Goal: Task Accomplishment & Management: Use online tool/utility

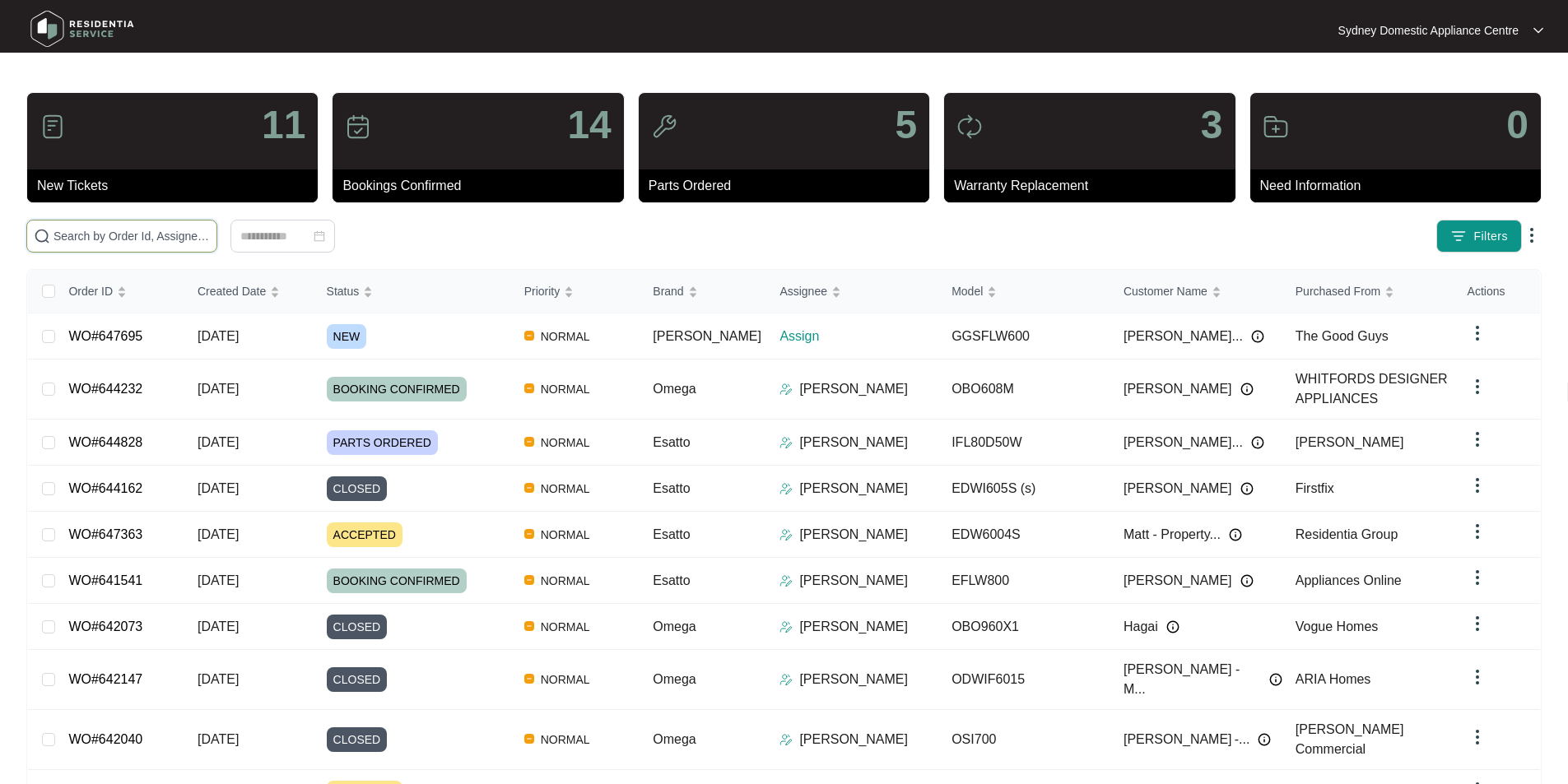
click at [111, 227] on input "text" at bounding box center [132, 236] width 156 height 18
type input "647695"
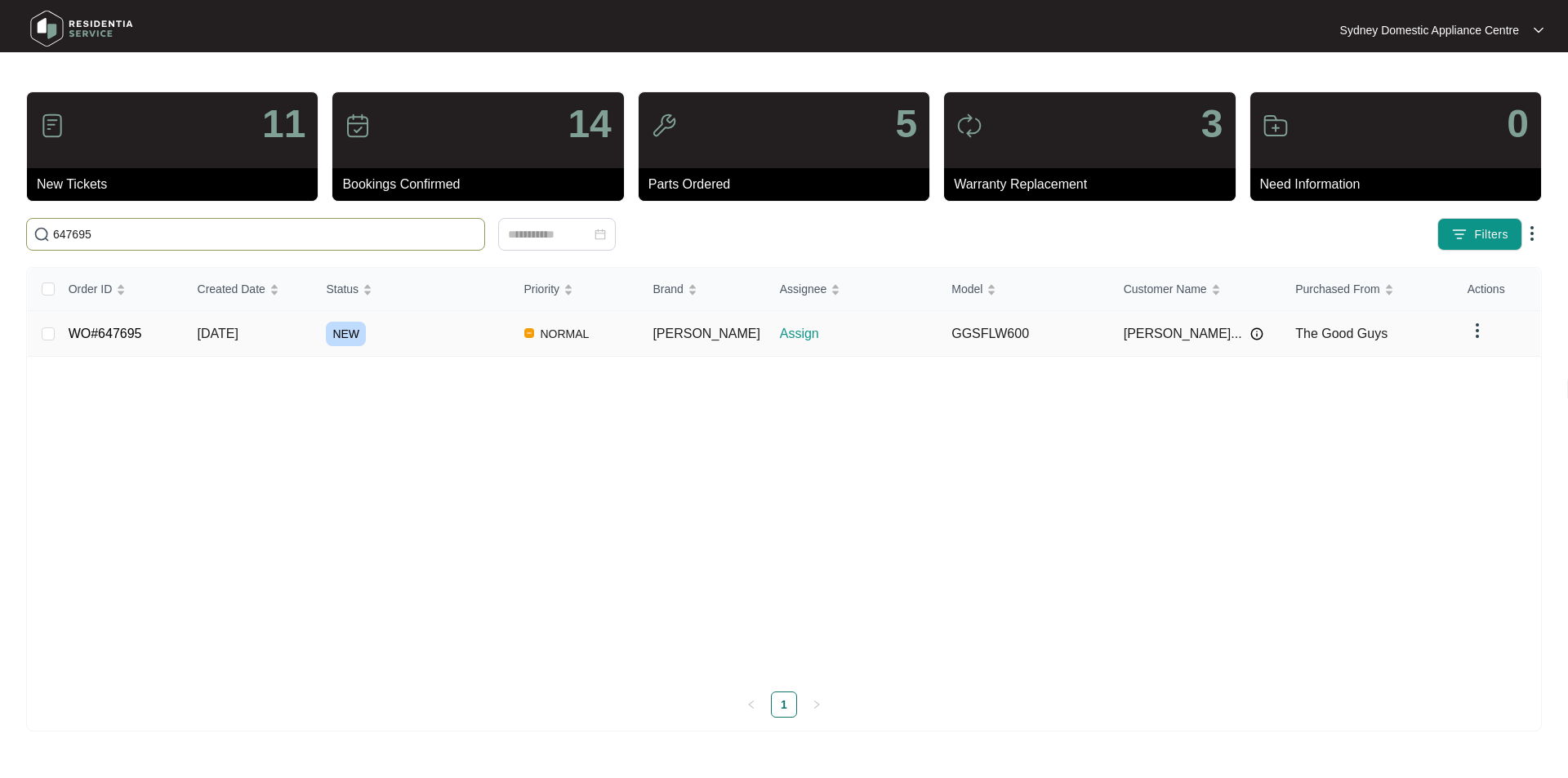
click at [94, 345] on td "WO#647695" at bounding box center [120, 334] width 129 height 46
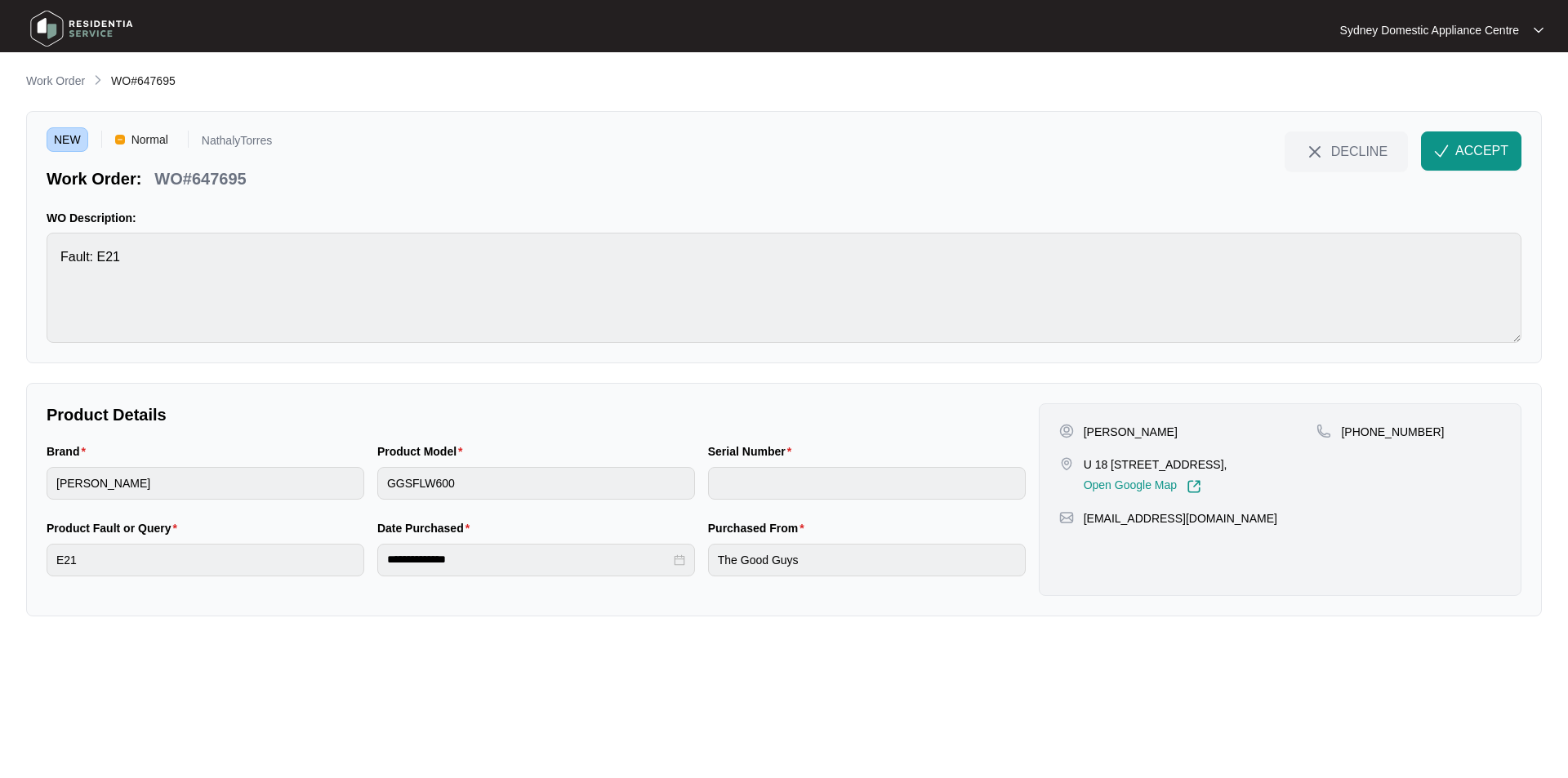
drag, startPoint x: 1317, startPoint y: 528, endPoint x: 1083, endPoint y: 416, distance: 259.4
click at [1083, 416] on div "[PERSON_NAME] U [STREET_ADDRESS], Open Google Map [PHONE_NUMBER] [EMAIL_ADDRESS…" at bounding box center [1281, 499] width 483 height 192
copy div "[PERSON_NAME] U [STREET_ADDRESS], Open Google Map [PHONE_NUMBER] [EMAIL_ADDRESS…"
click at [1486, 162] on button "ACCEPT" at bounding box center [1471, 151] width 100 height 39
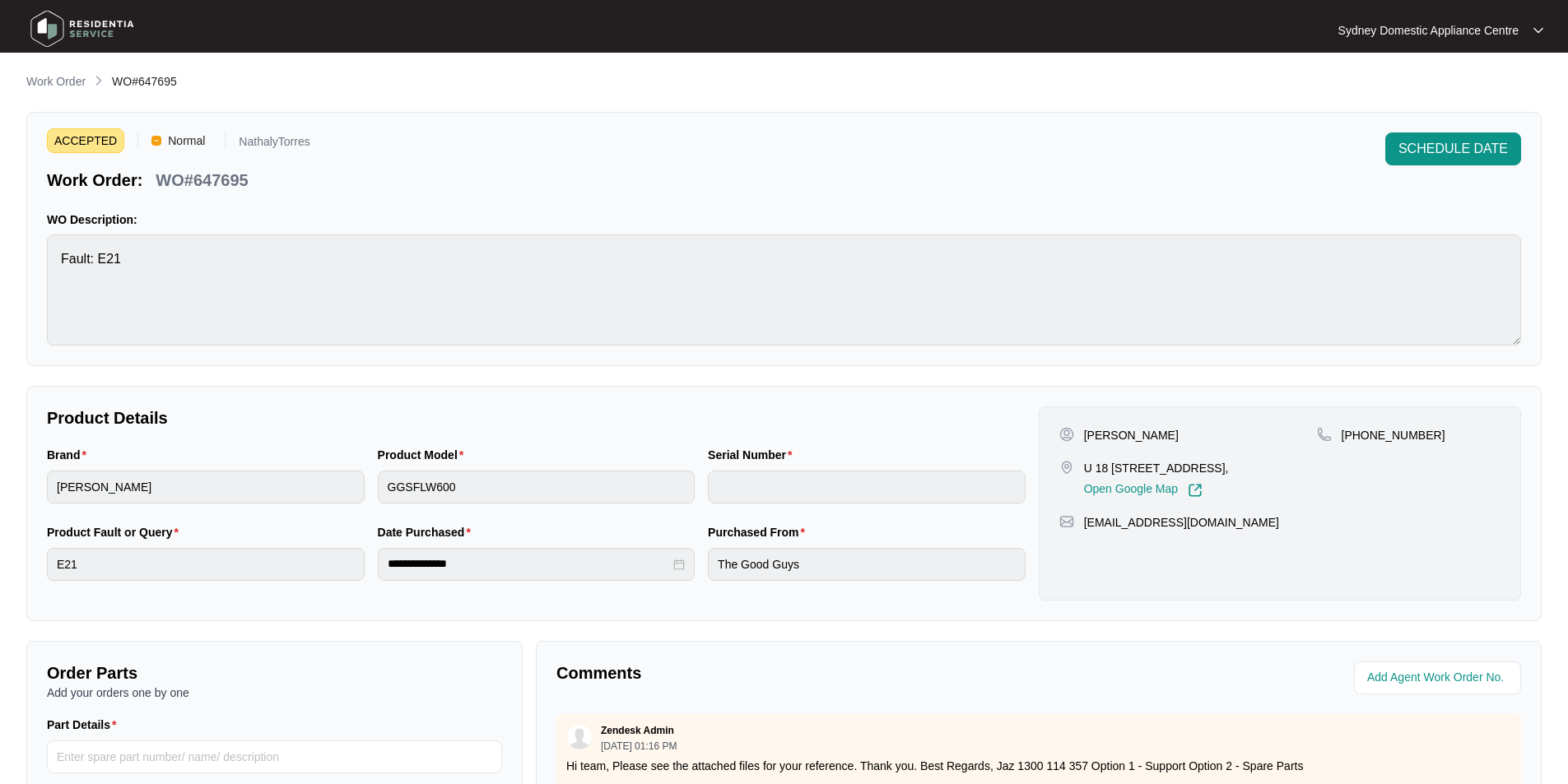
click at [690, 223] on p "WO Description:" at bounding box center [784, 219] width 1475 height 17
click at [41, 78] on p "Work Order" at bounding box center [56, 81] width 59 height 17
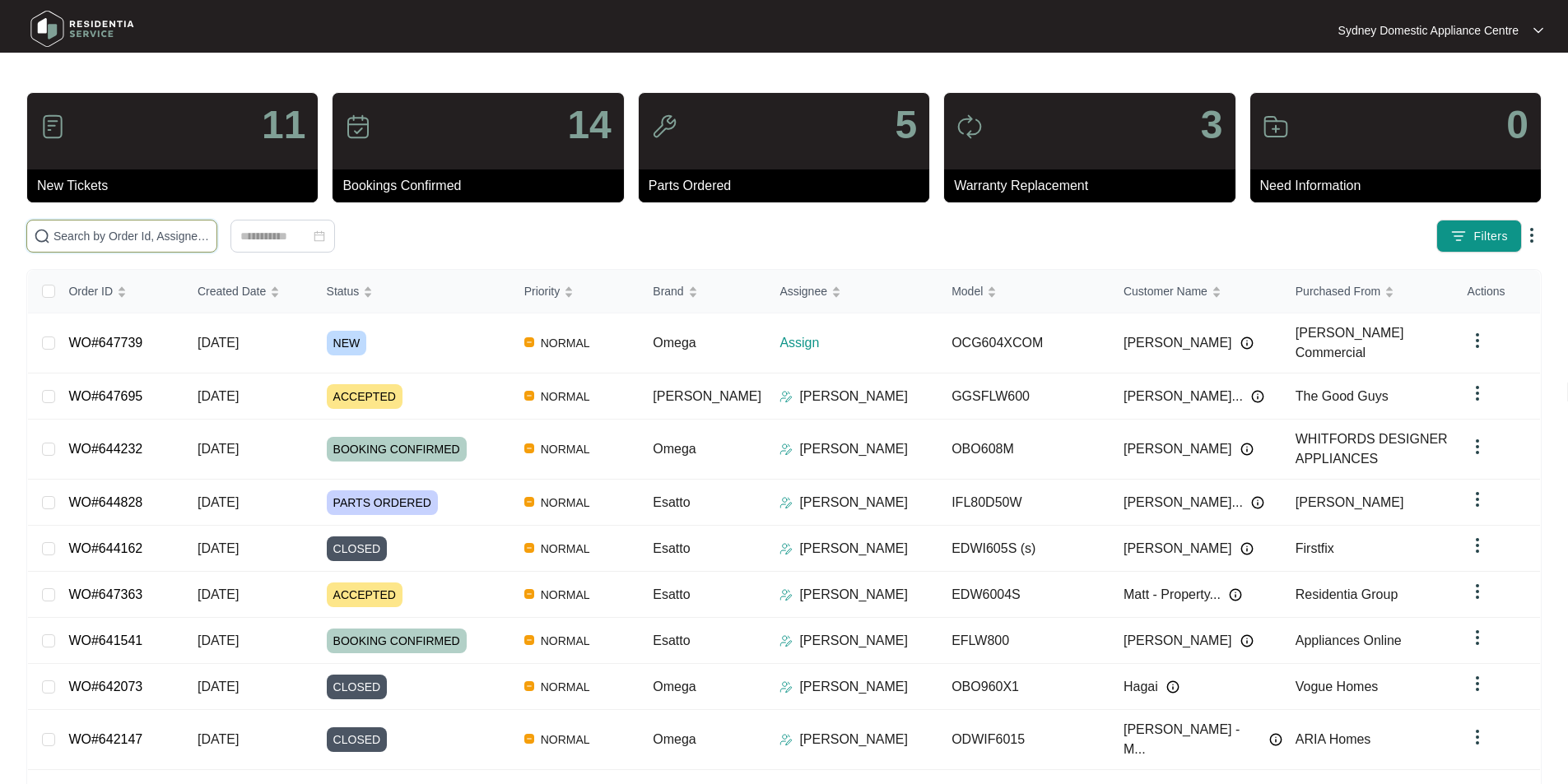
click at [164, 235] on input "text" at bounding box center [132, 236] width 156 height 18
type input "647739"
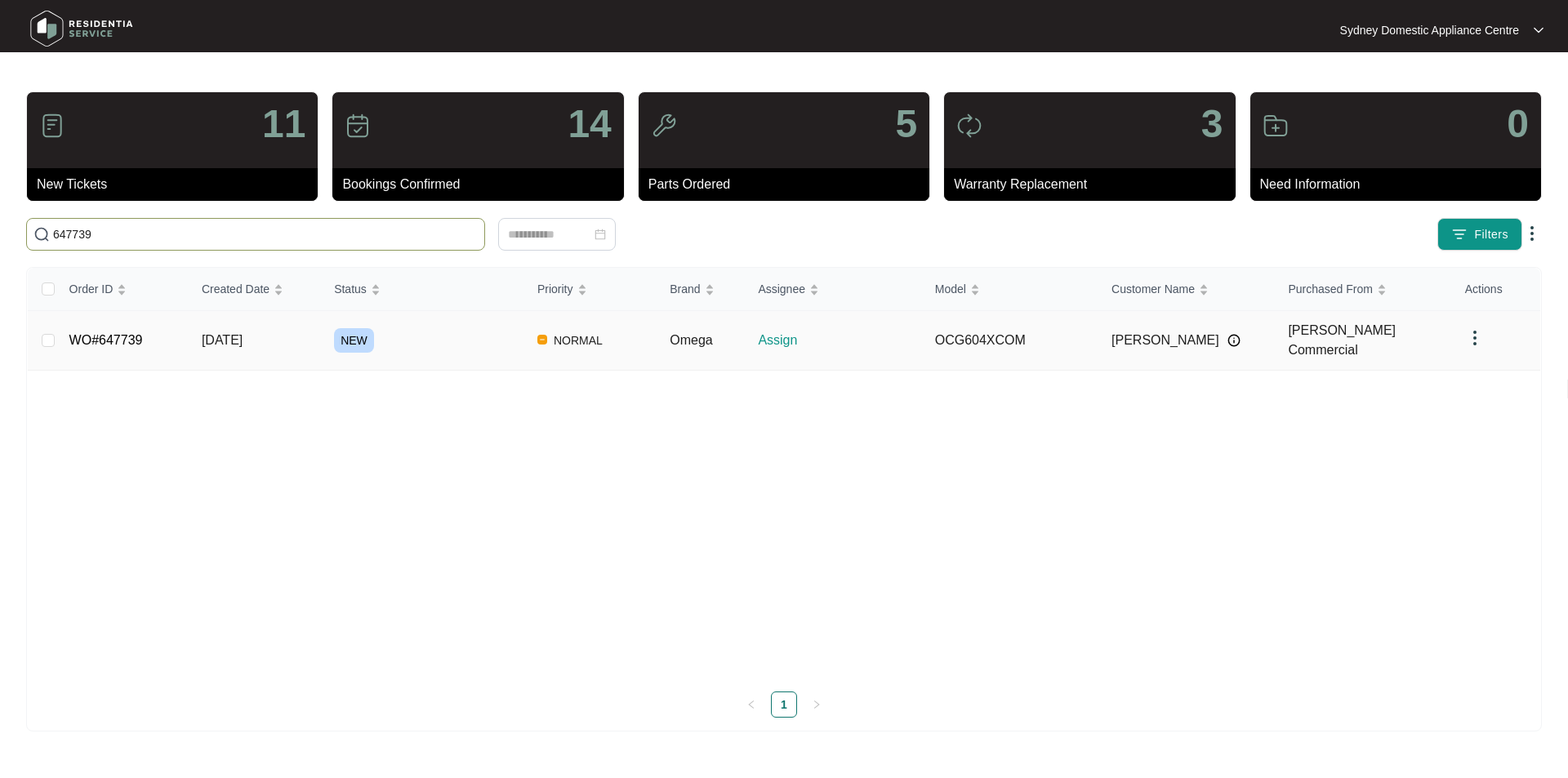
click at [110, 343] on td "WO#647739" at bounding box center [122, 340] width 132 height 60
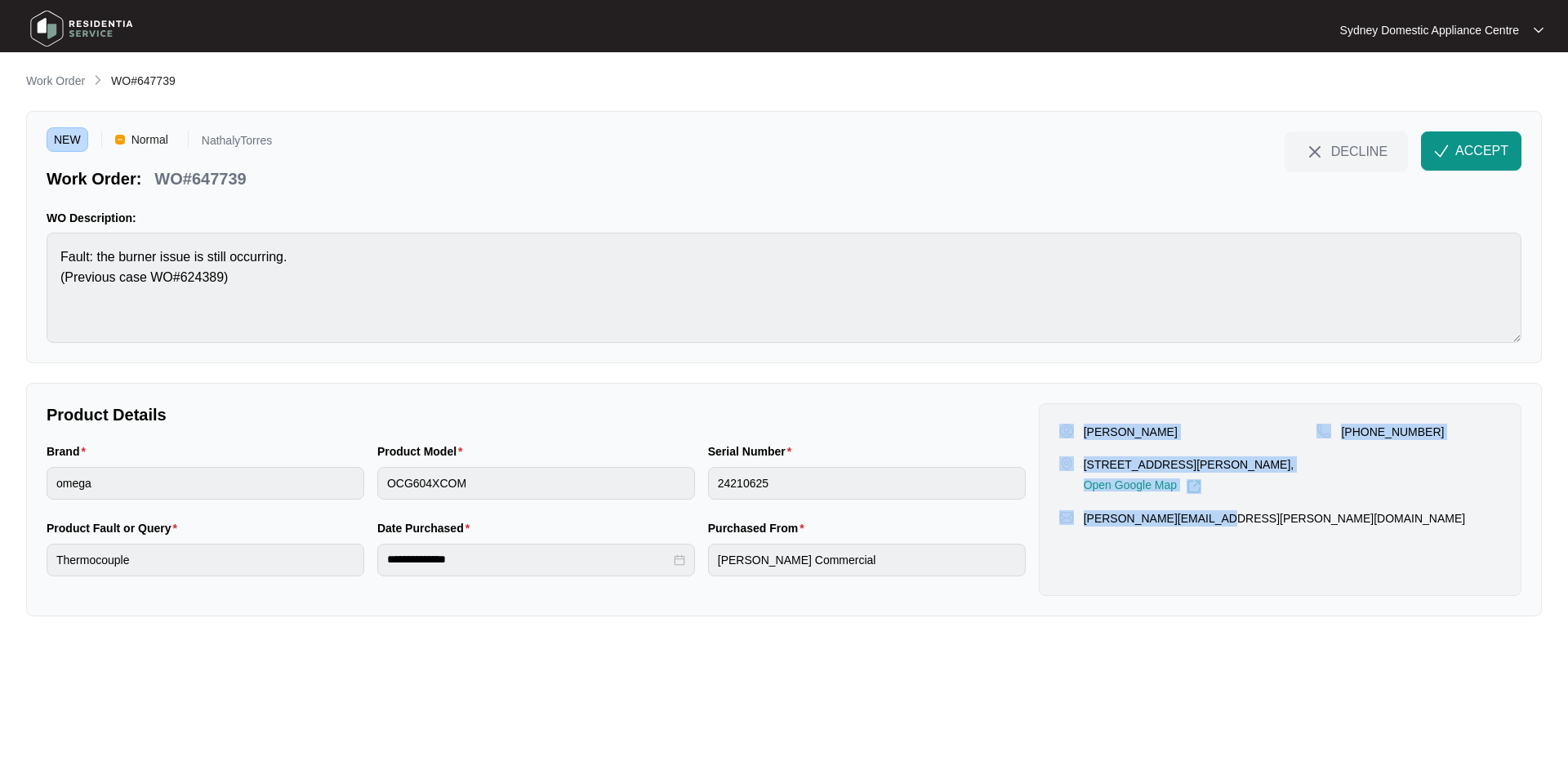
drag, startPoint x: 1313, startPoint y: 560, endPoint x: 1076, endPoint y: 427, distance: 271.8
click at [1076, 427] on div "[PERSON_NAME] [STREET_ADDRESS][PERSON_NAME], Open Google Map [PHONE_NUMBER] [PE…" at bounding box center [1281, 499] width 483 height 192
copy div "[PERSON_NAME] [STREET_ADDRESS][PERSON_NAME], Open Google Map [PHONE_NUMBER] [PE…"
click at [1479, 140] on button "ACCEPT" at bounding box center [1471, 151] width 100 height 39
